Goal: Browse casually: Explore the website without a specific task or goal

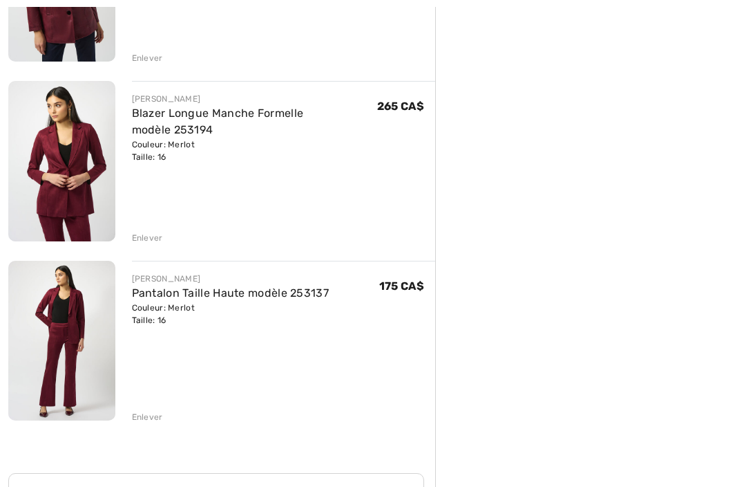
scroll to position [646, 0]
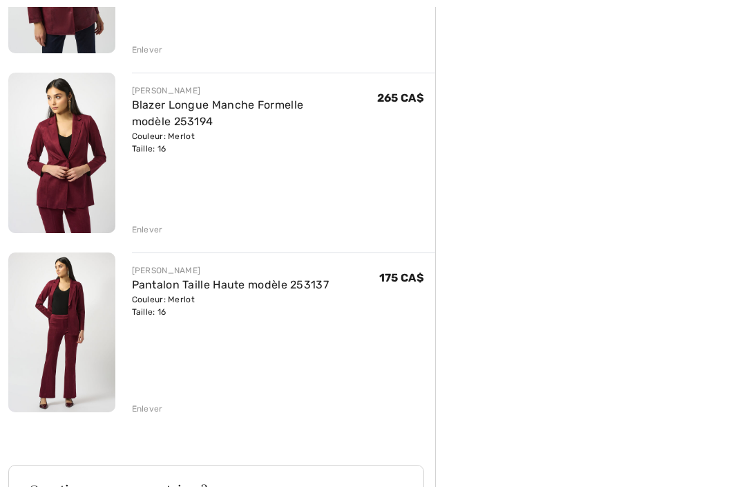
click at [43, 370] on img at bounding box center [61, 332] width 107 height 160
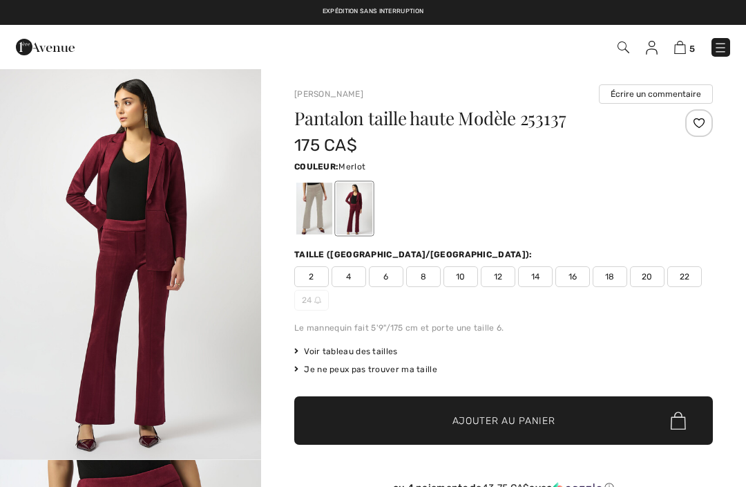
checkbox input "true"
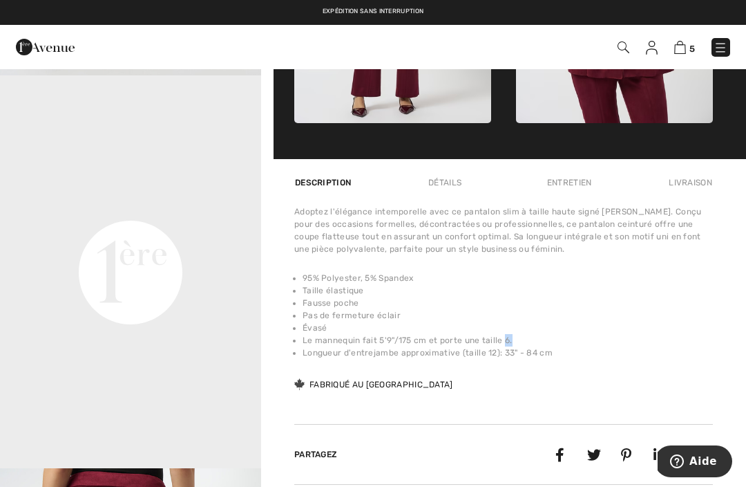
scroll to position [775, 0]
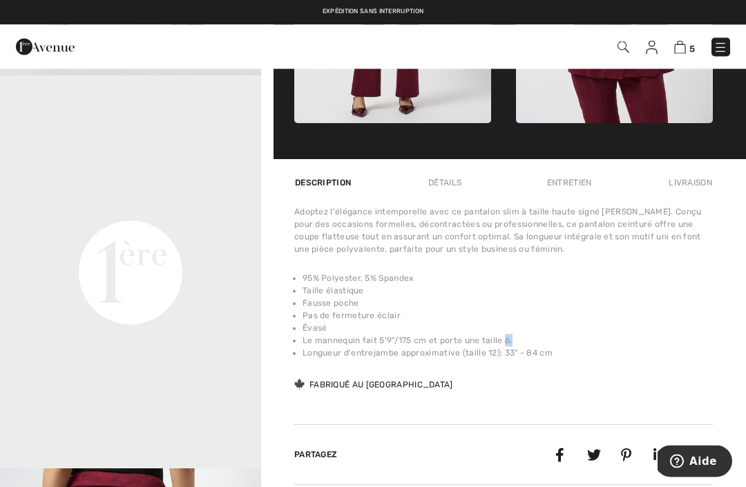
click at [627, 307] on li "Fausse poche" at bounding box center [508, 303] width 410 height 12
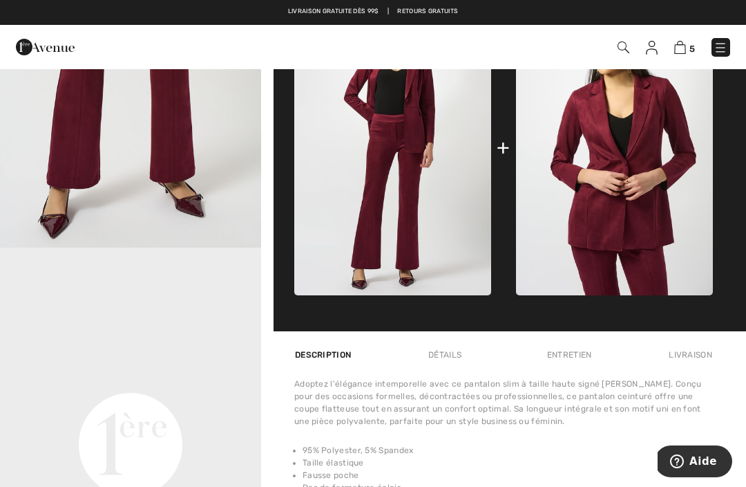
scroll to position [599, 0]
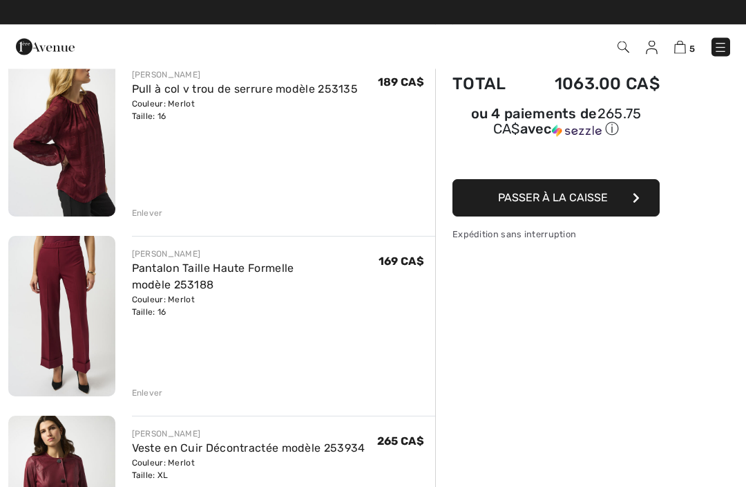
scroll to position [124, 0]
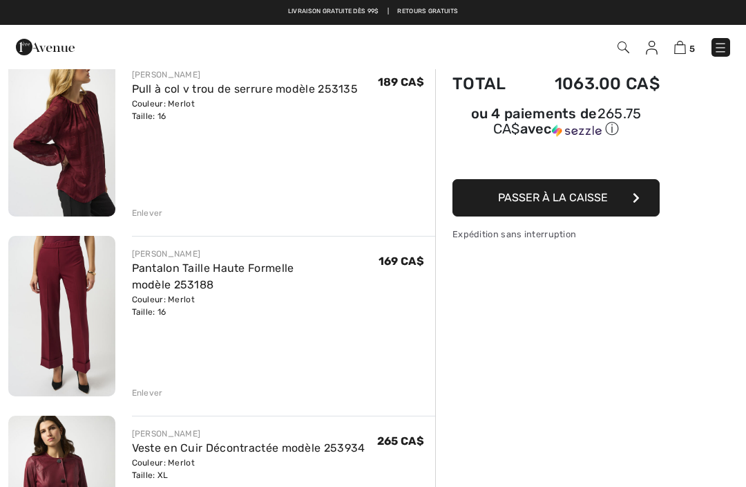
click at [293, 265] on link "Pantalon Taille Haute Formelle modèle 253188" at bounding box center [213, 276] width 162 height 30
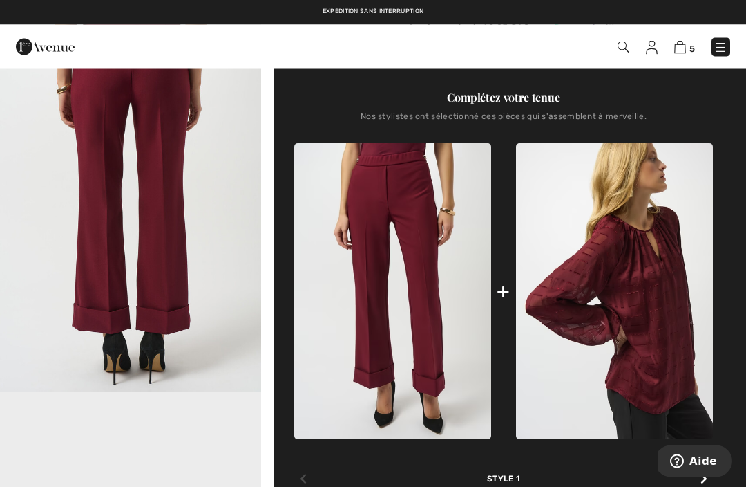
scroll to position [460, 0]
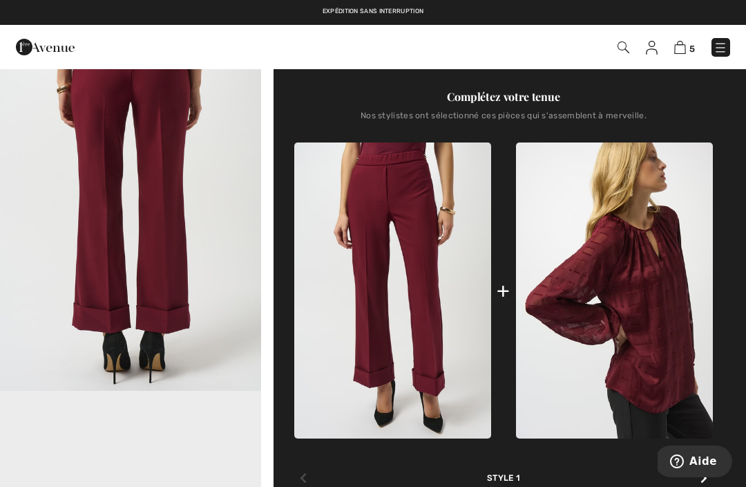
click at [659, 309] on img at bounding box center [614, 289] width 197 height 295
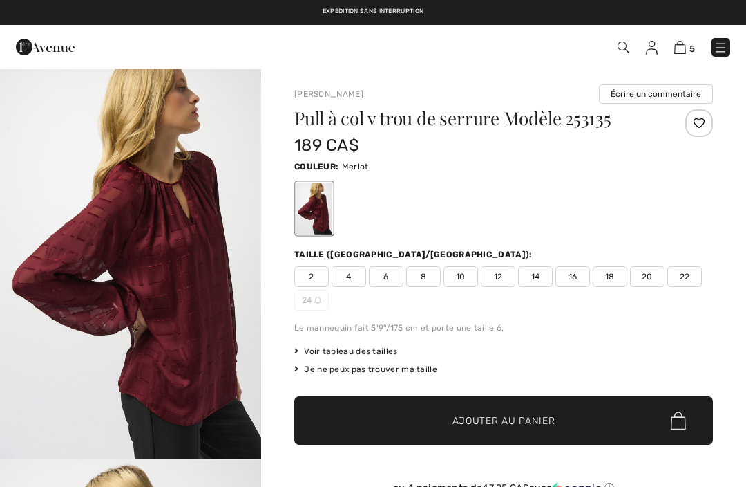
checkbox input "true"
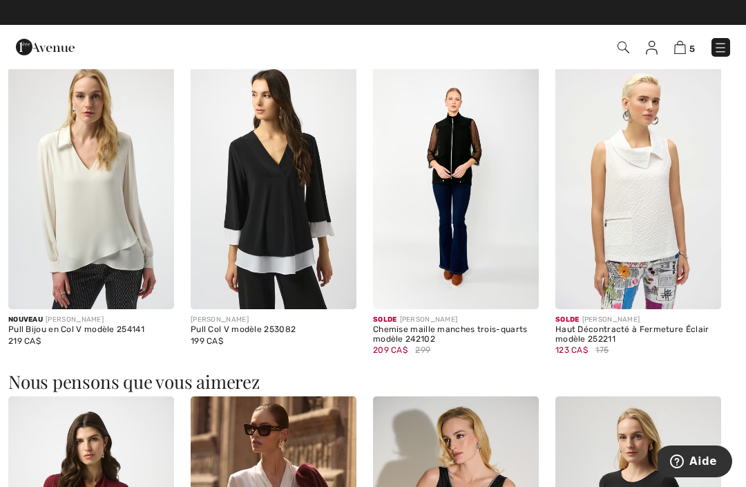
scroll to position [1290, 0]
